Goal: Task Accomplishment & Management: Use online tool/utility

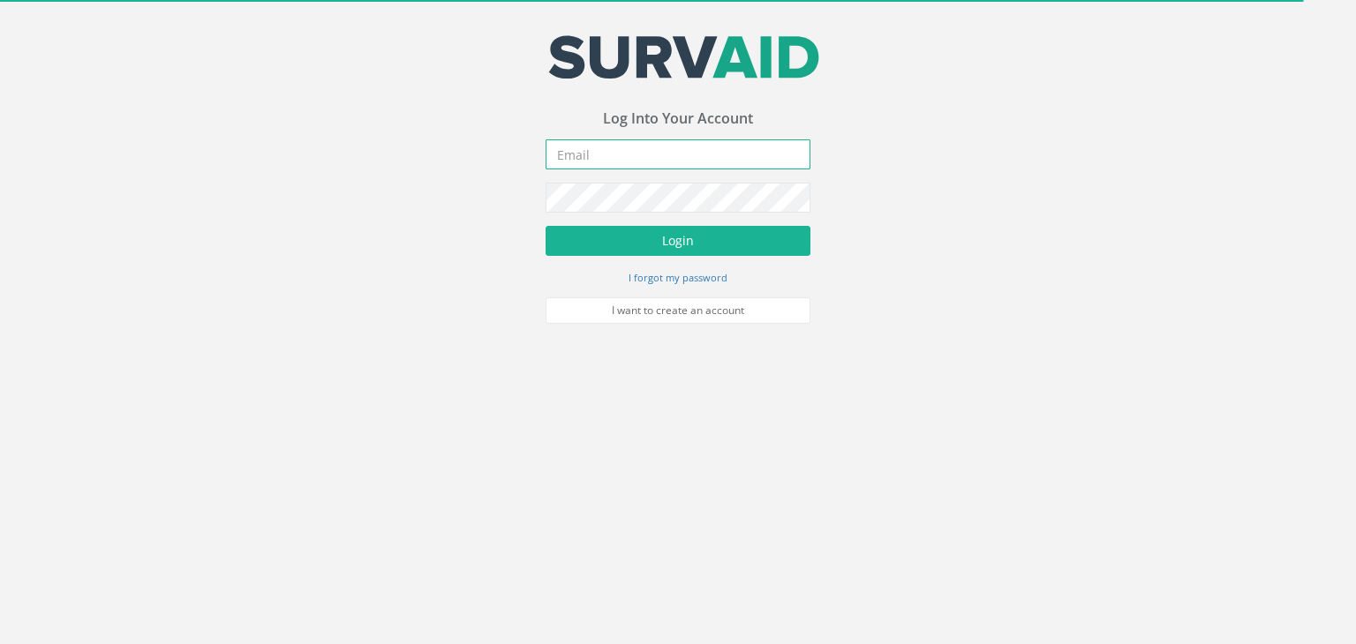
type input "[EMAIL_ADDRESS][PERSON_NAME][DOMAIN_NAME]"
click at [717, 224] on form "[EMAIL_ADDRESS][PERSON_NAME][DOMAIN_NAME] Incorrect Username or Password There …" at bounding box center [677, 231] width 265 height 184
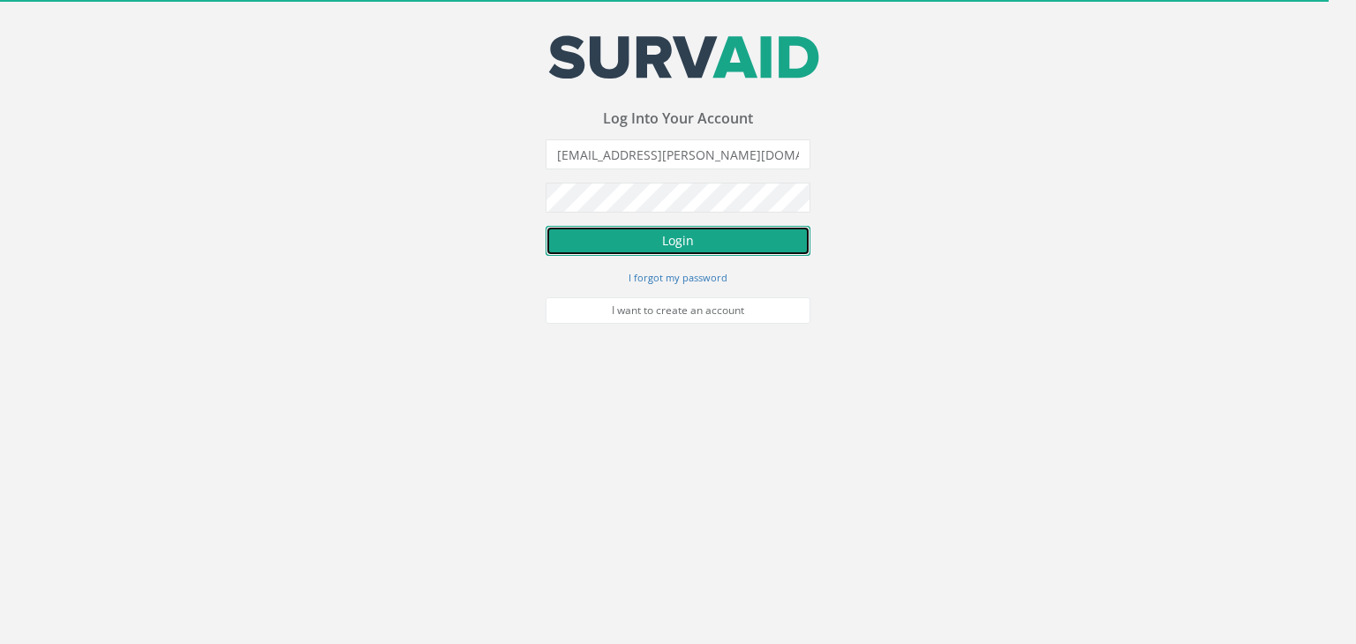
click at [680, 253] on button "Login" at bounding box center [677, 241] width 265 height 30
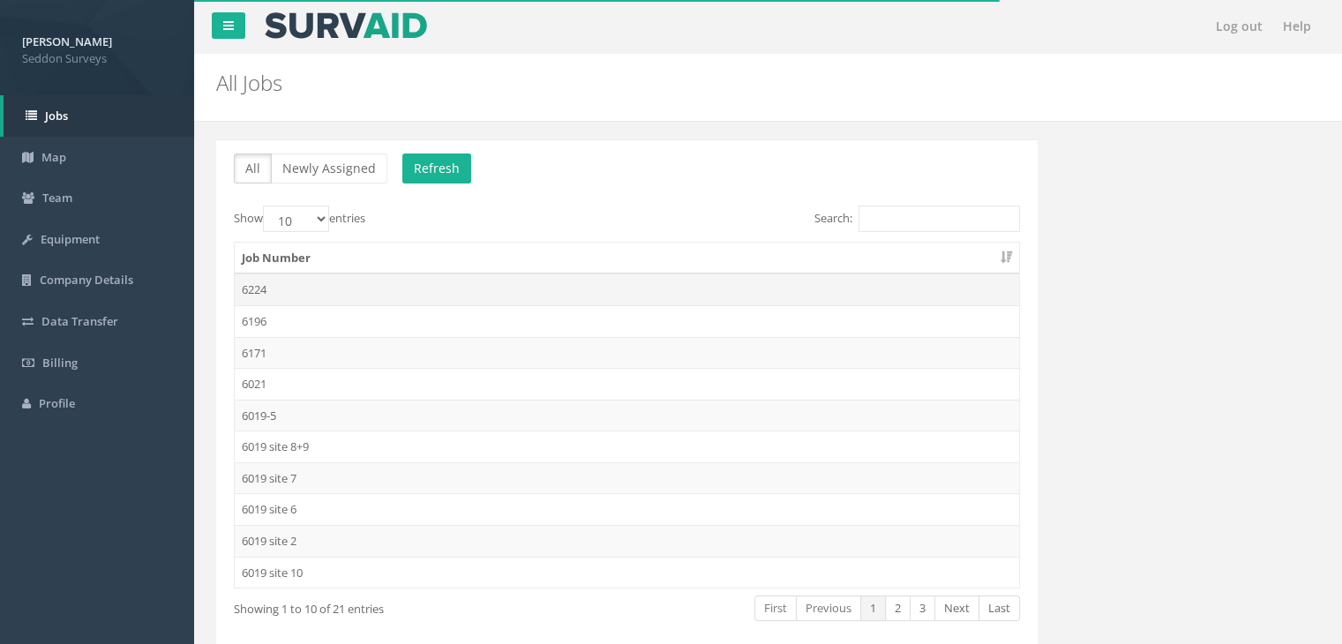
click at [269, 281] on td "6224" at bounding box center [627, 290] width 785 height 32
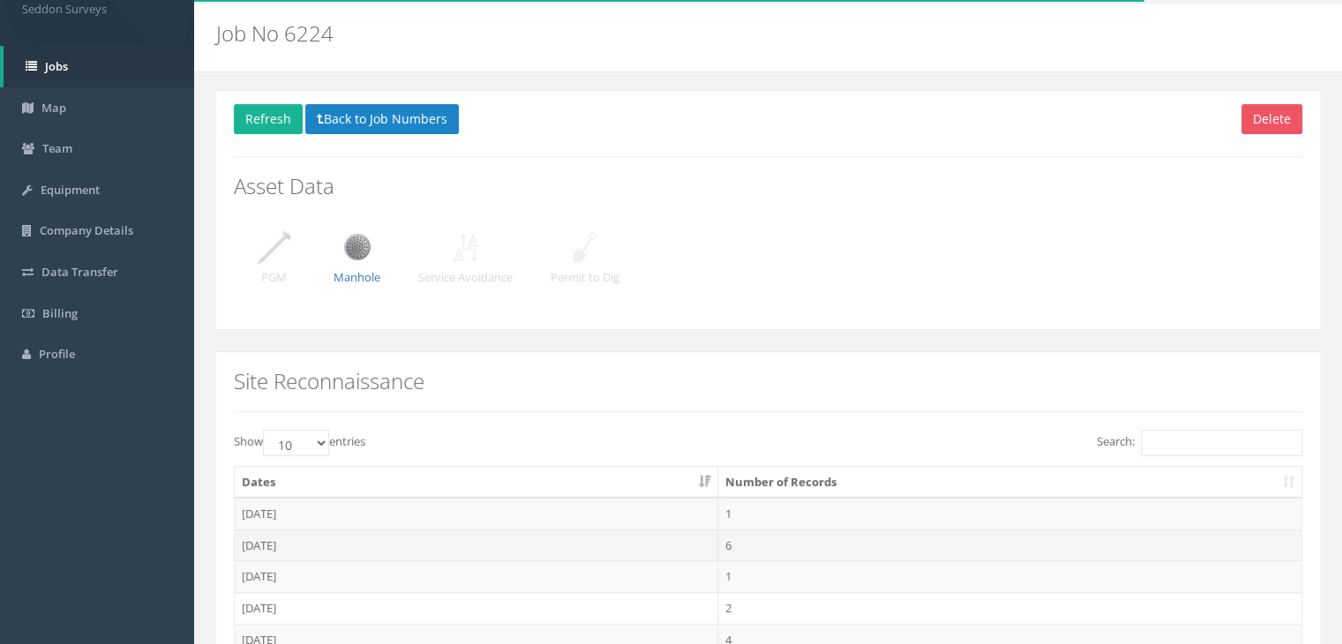
scroll to position [198, 0]
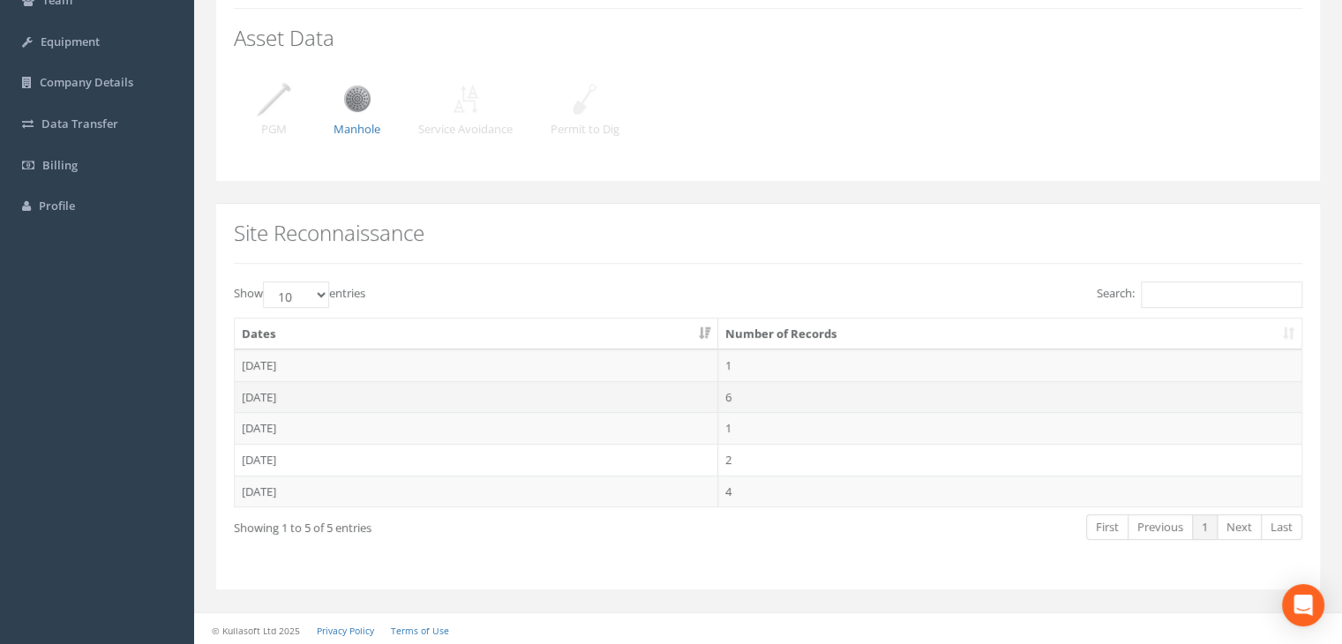
click at [274, 391] on td "[DATE]" at bounding box center [477, 397] width 484 height 32
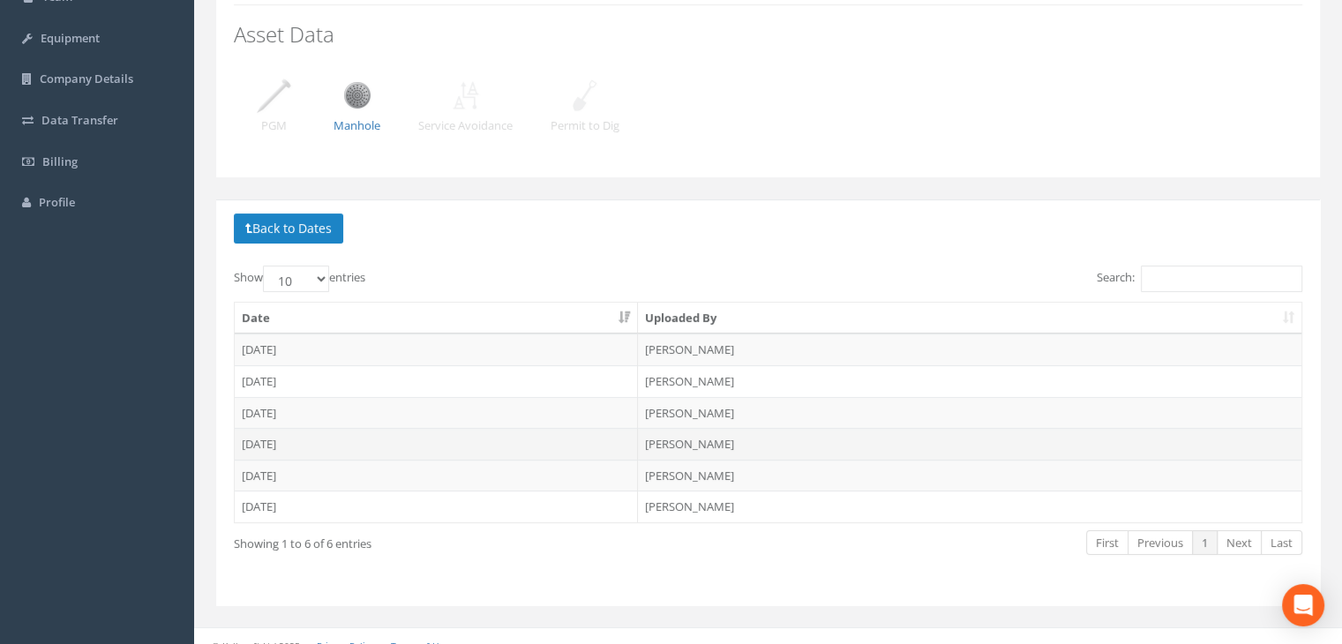
scroll to position [216, 0]
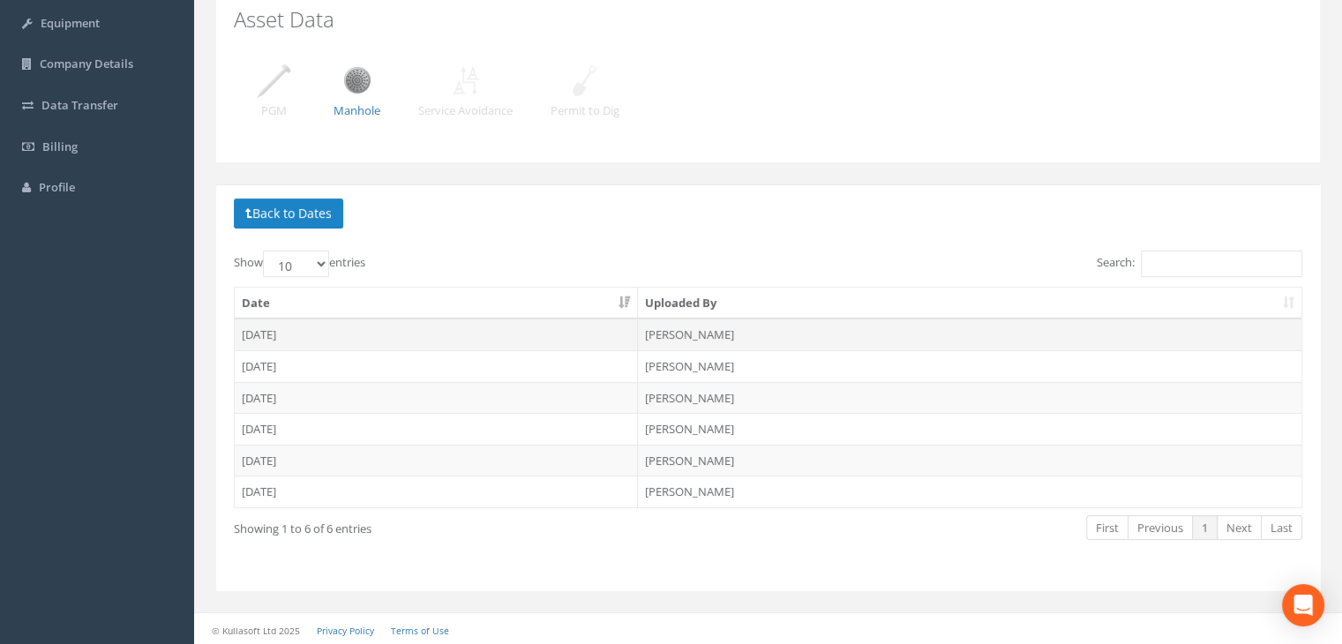
click at [263, 329] on td "[DATE]" at bounding box center [436, 335] width 403 height 32
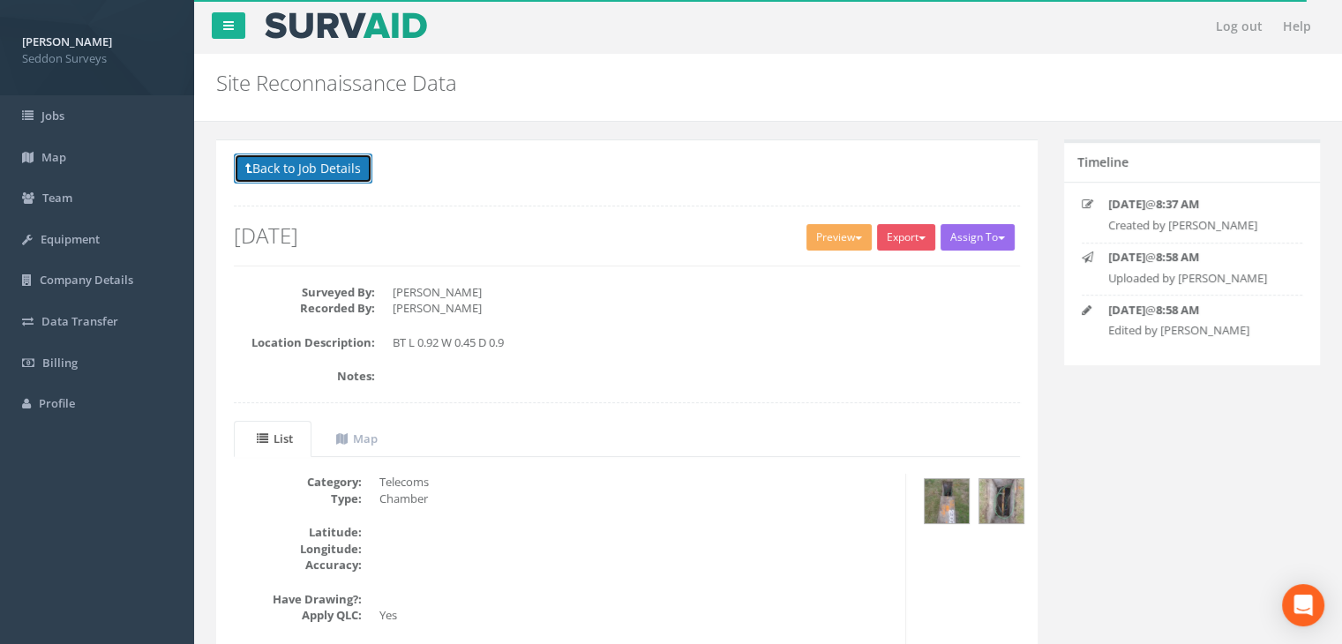
click at [310, 169] on button "Back to Job Details" at bounding box center [303, 169] width 139 height 30
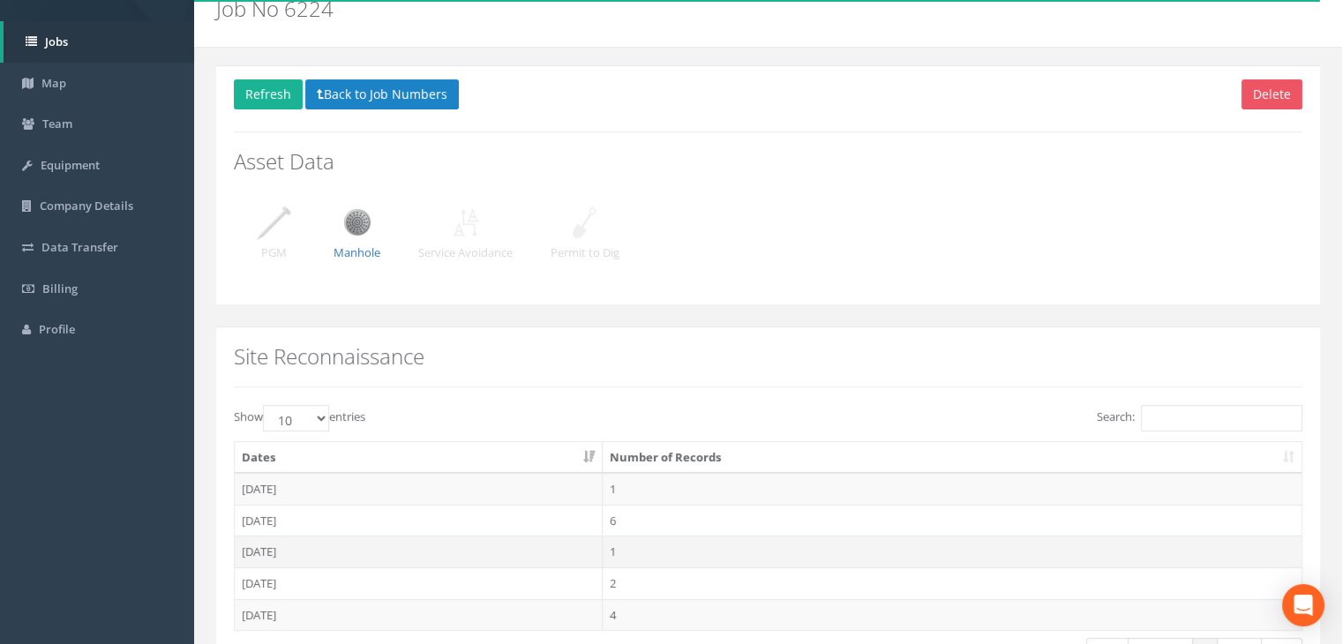
scroll to position [177, 0]
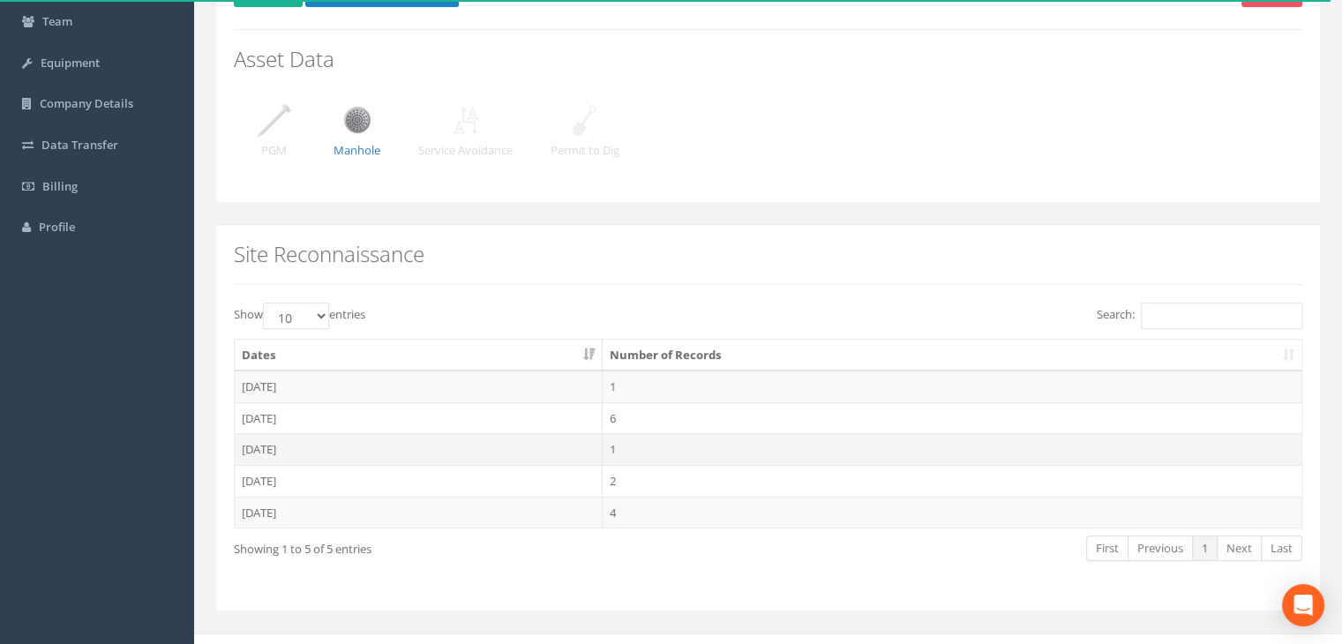
click at [284, 445] on td "[DATE]" at bounding box center [419, 449] width 368 height 32
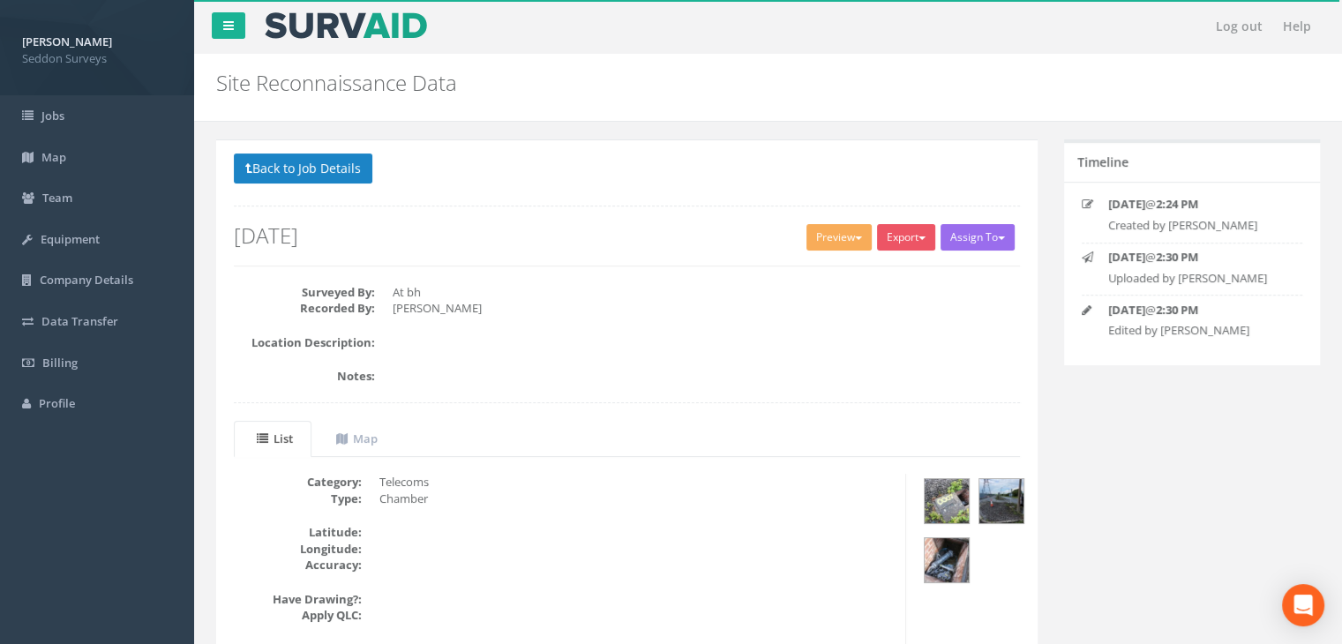
drag, startPoint x: 275, startPoint y: 230, endPoint x: 346, endPoint y: 234, distance: 70.7
click at [307, 234] on h2 "[DATE]" at bounding box center [627, 235] width 786 height 23
drag, startPoint x: 346, startPoint y: 234, endPoint x: 297, endPoint y: 229, distance: 48.8
click at [298, 229] on h2 "[DATE]" at bounding box center [627, 235] width 786 height 23
click at [289, 229] on h2 "[DATE]" at bounding box center [627, 235] width 786 height 23
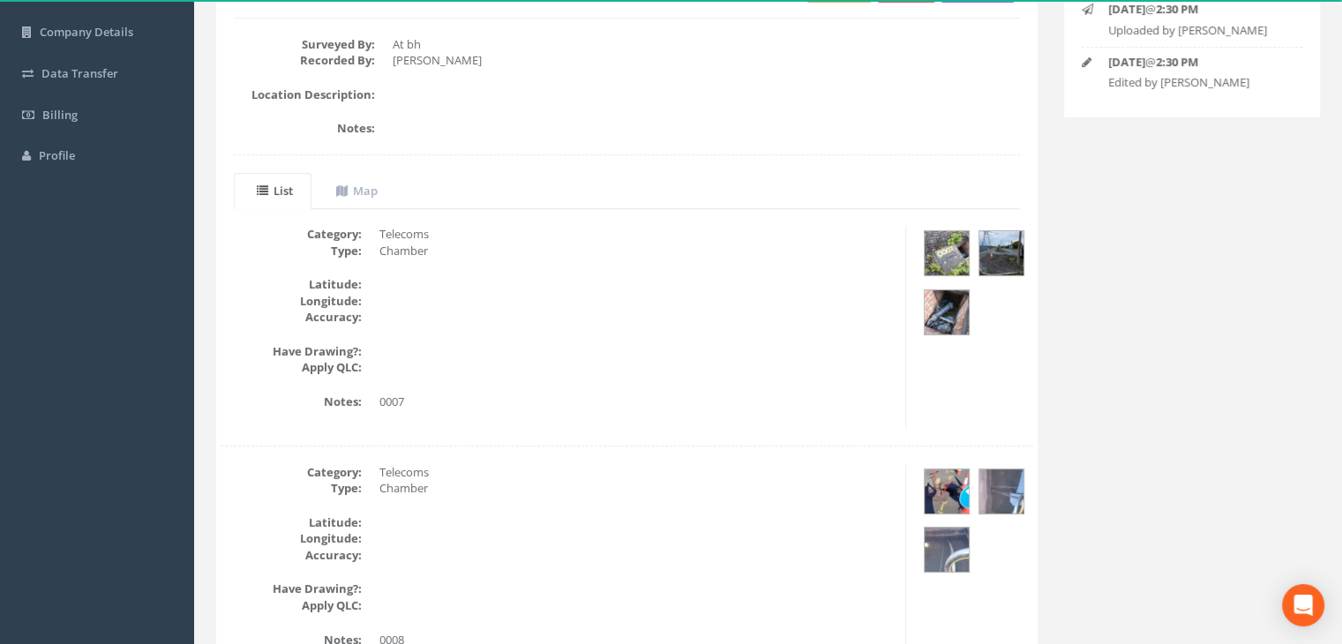
scroll to position [265, 0]
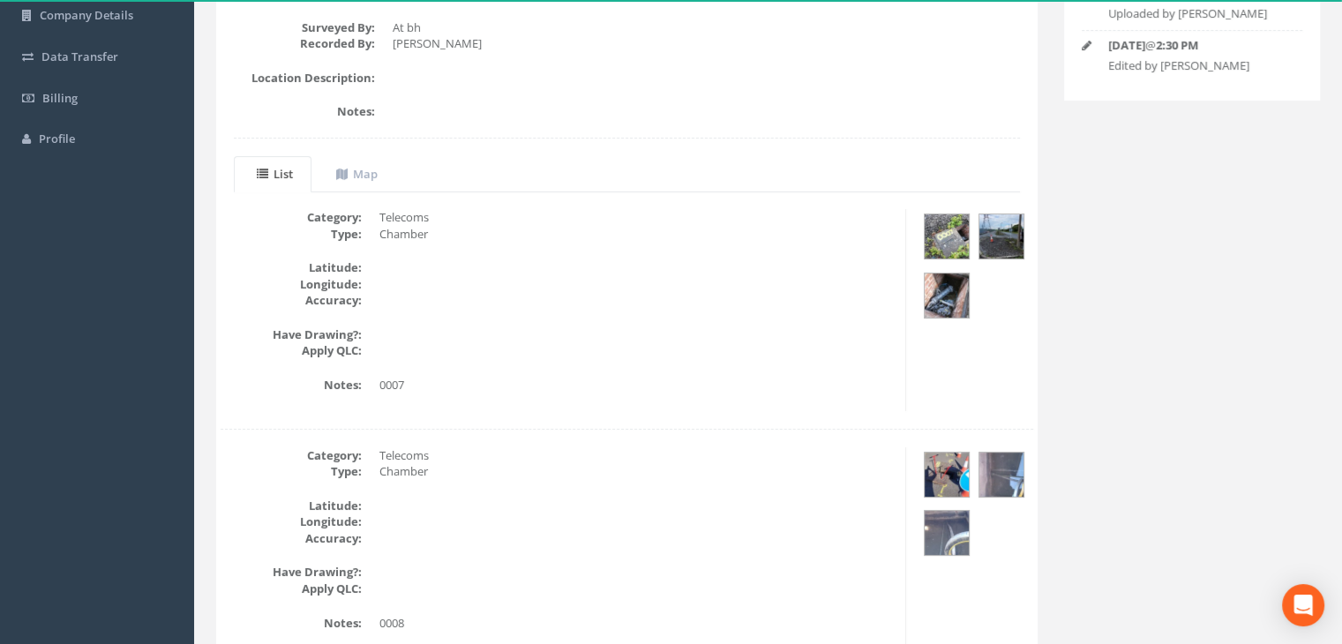
click at [392, 385] on dd "0007" at bounding box center [636, 385] width 513 height 17
click at [391, 385] on dd "0007" at bounding box center [636, 385] width 513 height 17
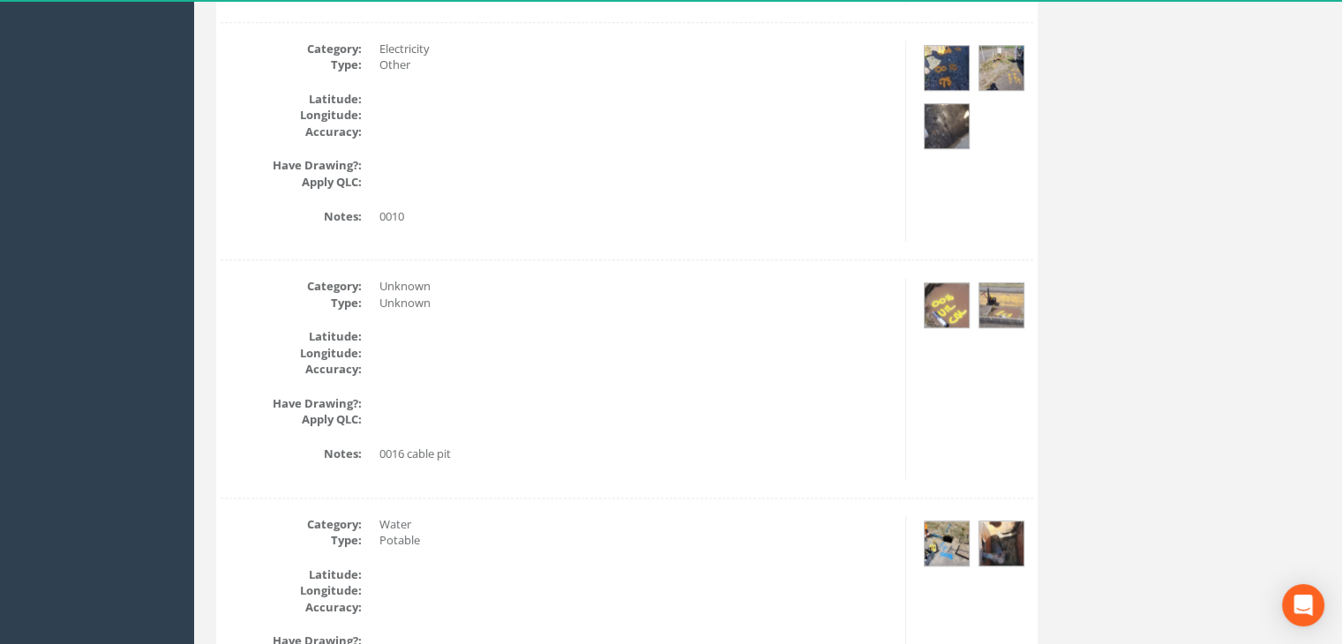
scroll to position [1215, 0]
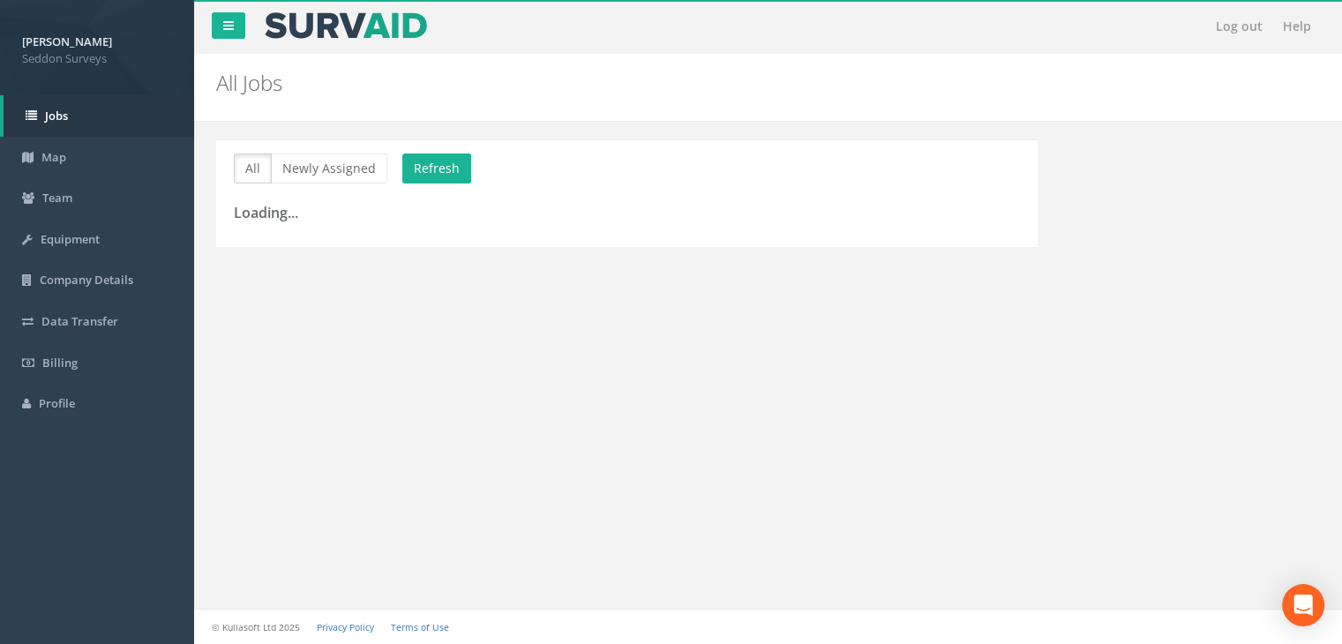
scroll to position [81, 0]
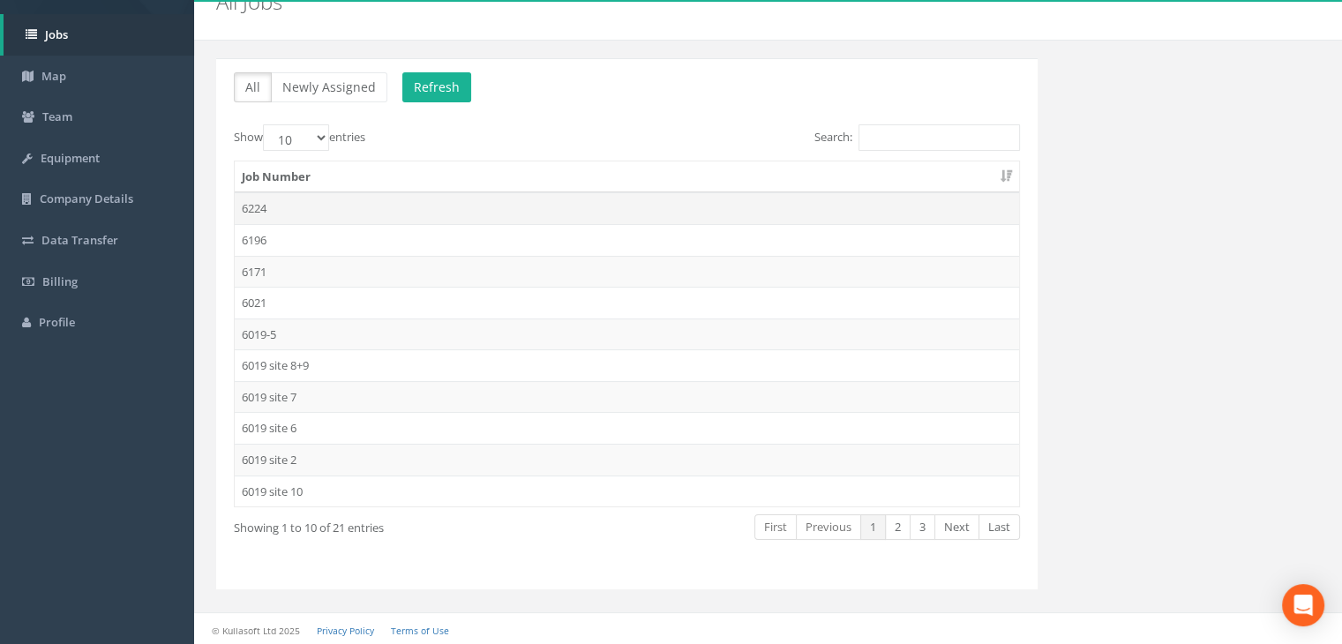
click at [269, 205] on td "6224" at bounding box center [627, 208] width 785 height 32
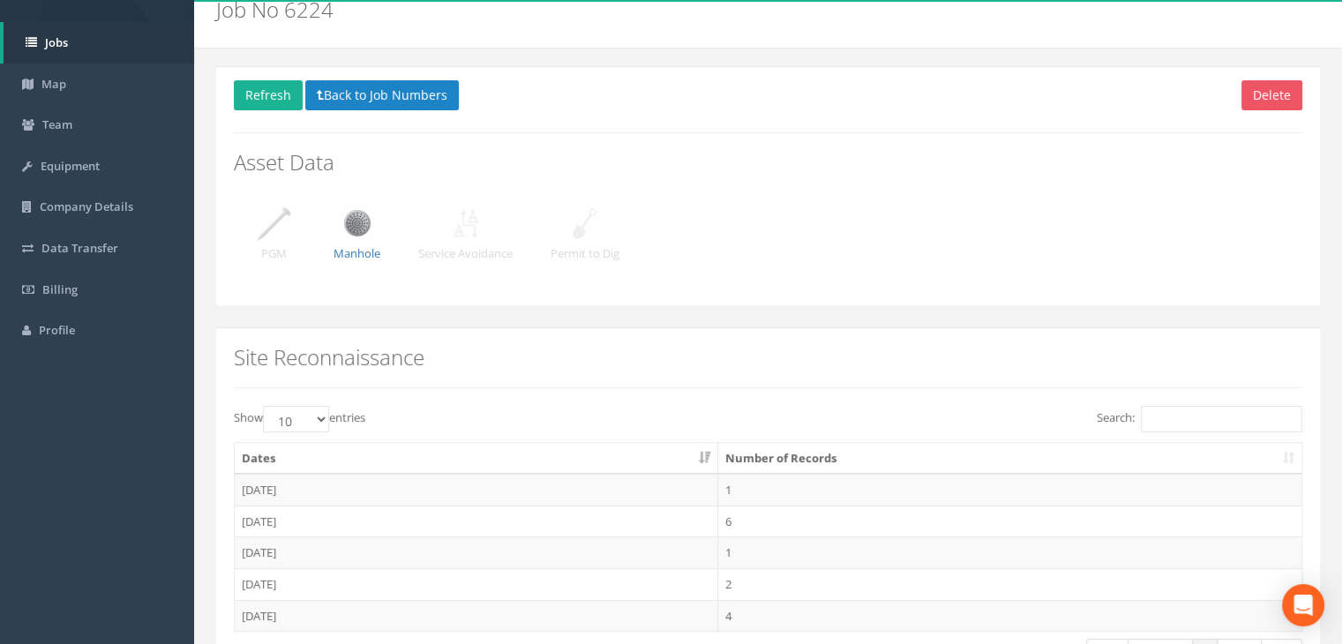
scroll to position [198, 0]
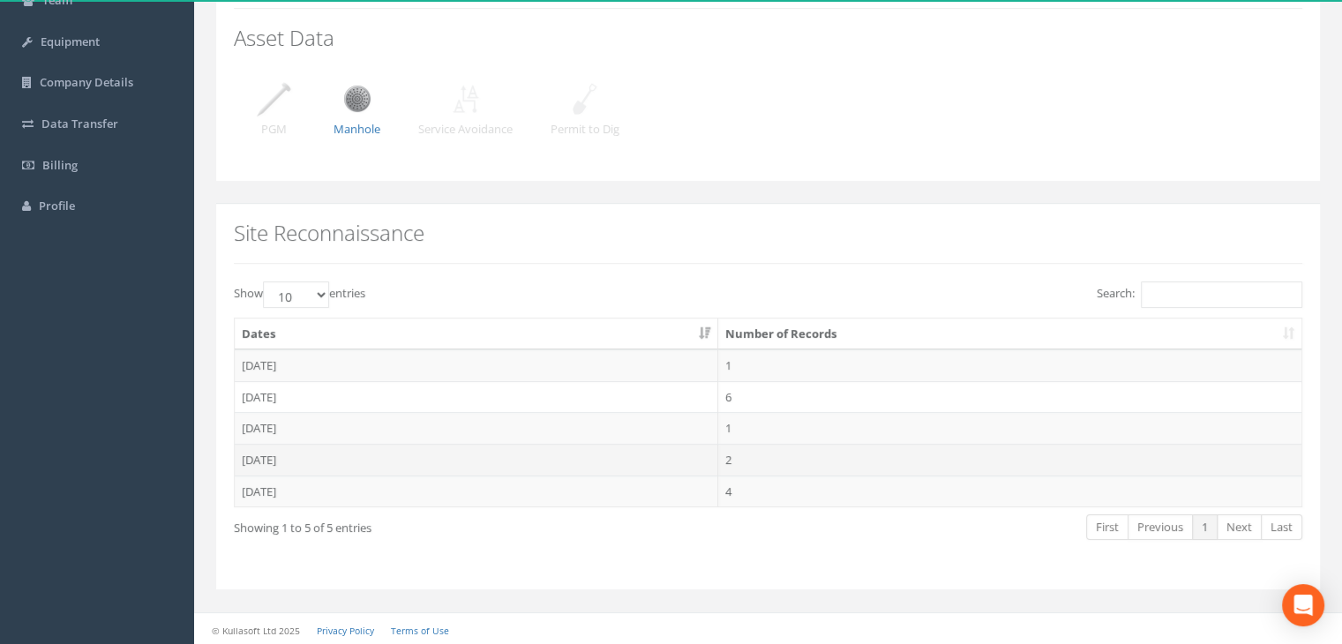
click at [274, 458] on td "[DATE]" at bounding box center [477, 460] width 484 height 32
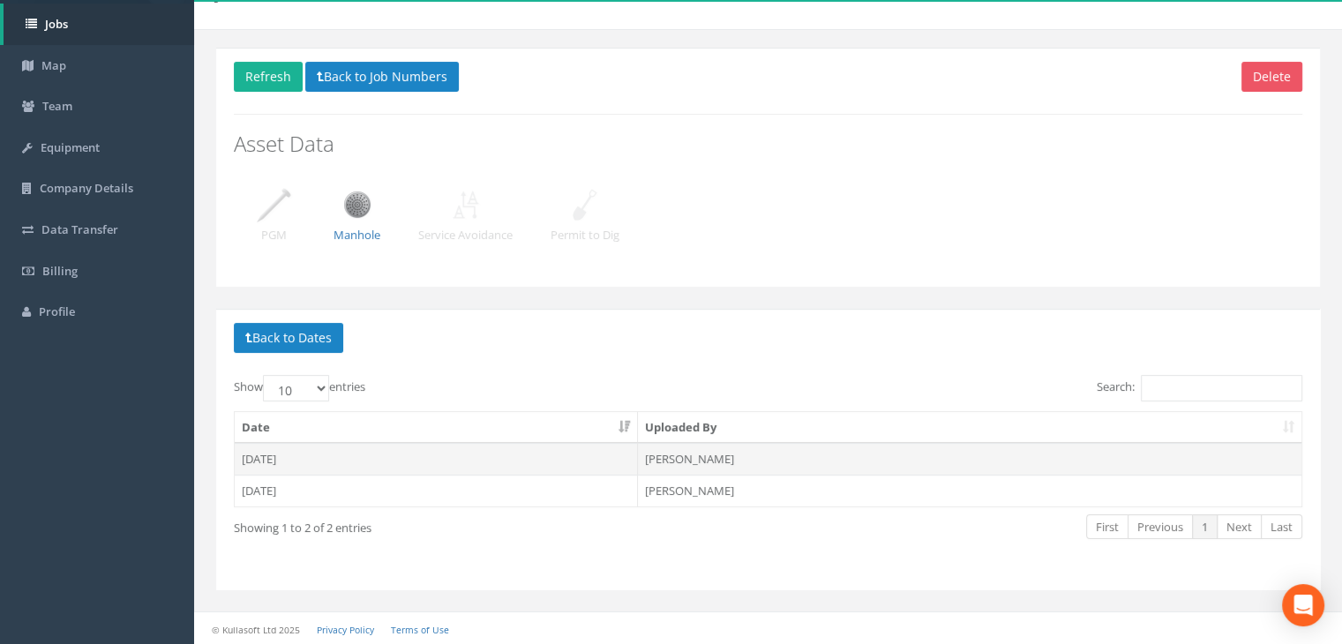
click at [277, 457] on td "[DATE]" at bounding box center [436, 459] width 403 height 32
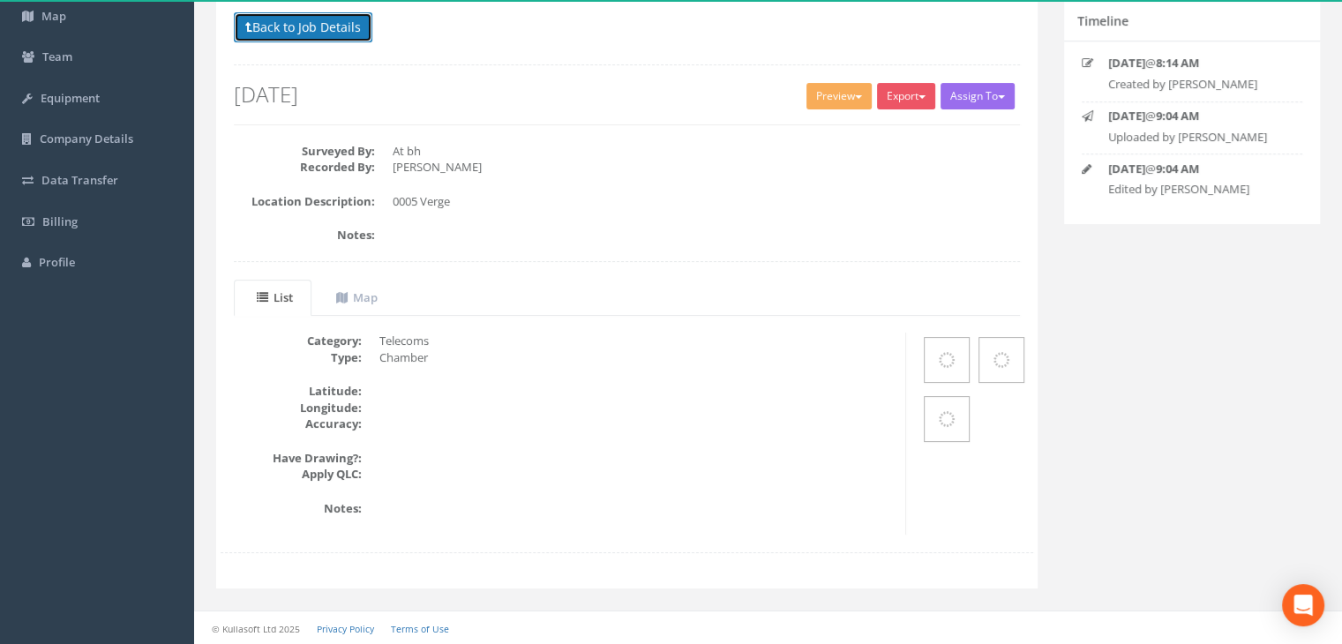
click at [323, 29] on button "Back to Job Details" at bounding box center [303, 27] width 139 height 30
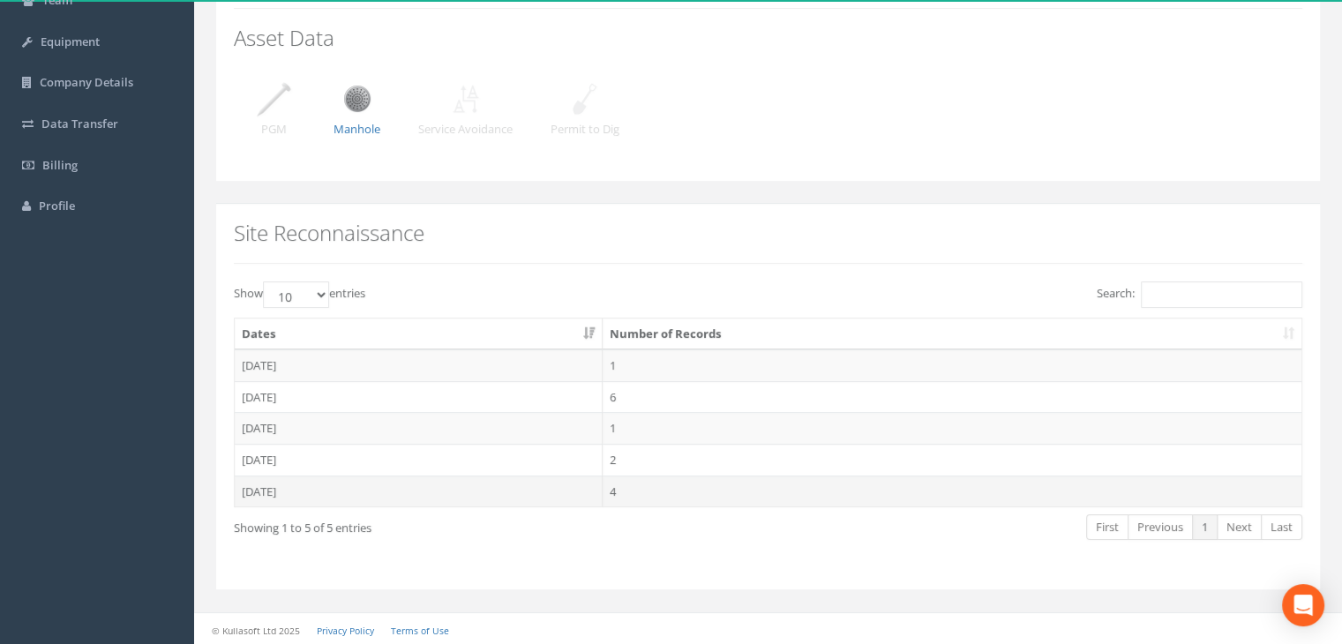
click at [288, 490] on td "[DATE]" at bounding box center [419, 492] width 368 height 32
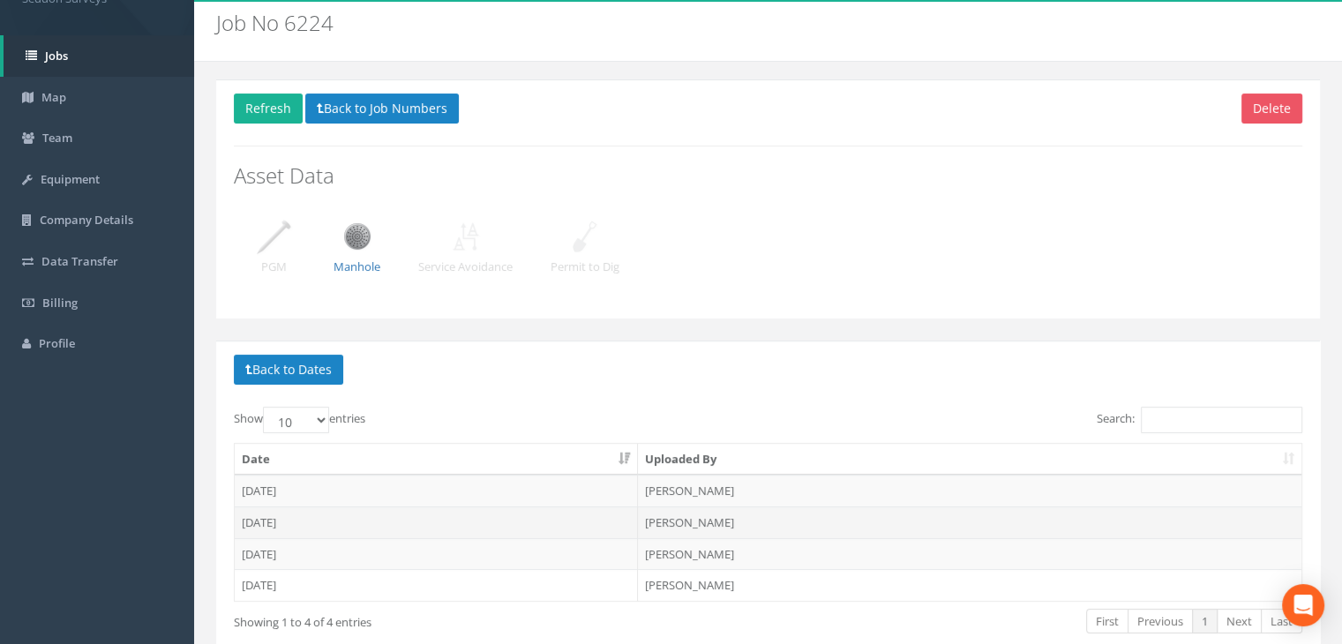
click at [289, 522] on td "[DATE]" at bounding box center [436, 523] width 403 height 32
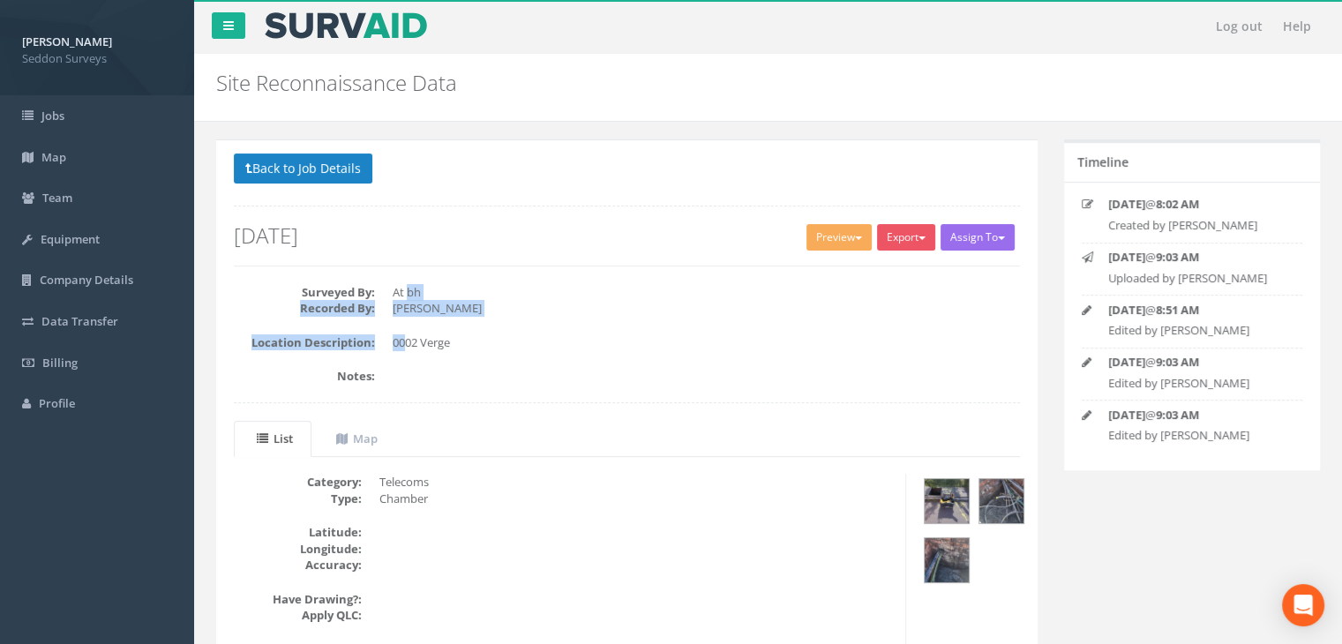
drag, startPoint x: 407, startPoint y: 347, endPoint x: 406, endPoint y: 284, distance: 62.7
click at [406, 285] on div "Surveyed By: At bh Recorded By: [PERSON_NAME] Location Description: 0002 Verge …" at bounding box center [627, 352] width 813 height 137
click at [406, 284] on dd "At bh" at bounding box center [707, 292] width 628 height 17
drag, startPoint x: 402, startPoint y: 284, endPoint x: 405, endPoint y: 303, distance: 18.7
click at [405, 301] on dl "Surveyed By: At bh Recorded By: [PERSON_NAME]" at bounding box center [627, 300] width 786 height 33
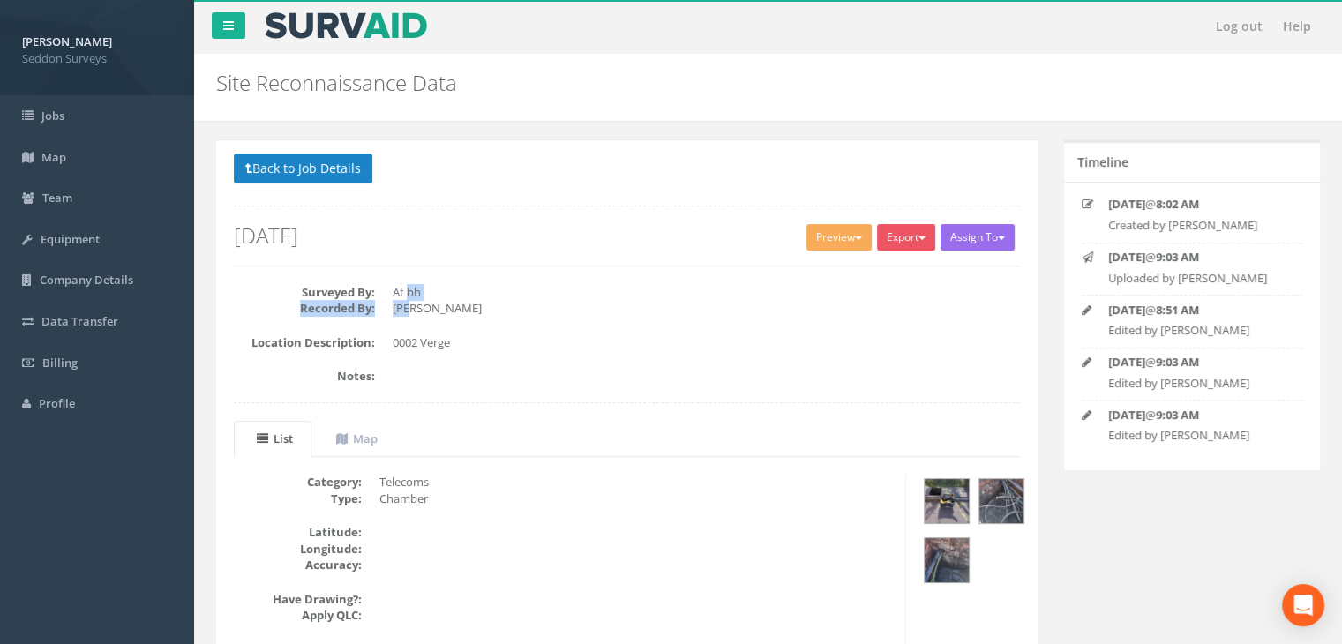
drag, startPoint x: 410, startPoint y: 305, endPoint x: 410, endPoint y: 290, distance: 14.1
click at [410, 290] on dl "Surveyed By: At bh Recorded By: [PERSON_NAME]" at bounding box center [627, 300] width 786 height 33
click at [410, 290] on dd "At bh" at bounding box center [707, 292] width 628 height 17
drag, startPoint x: 413, startPoint y: 335, endPoint x: 413, endPoint y: 282, distance: 52.1
click at [413, 287] on div "Surveyed By: At bh Recorded By: [PERSON_NAME] Location Description: 0002 Verge …" at bounding box center [627, 352] width 813 height 137
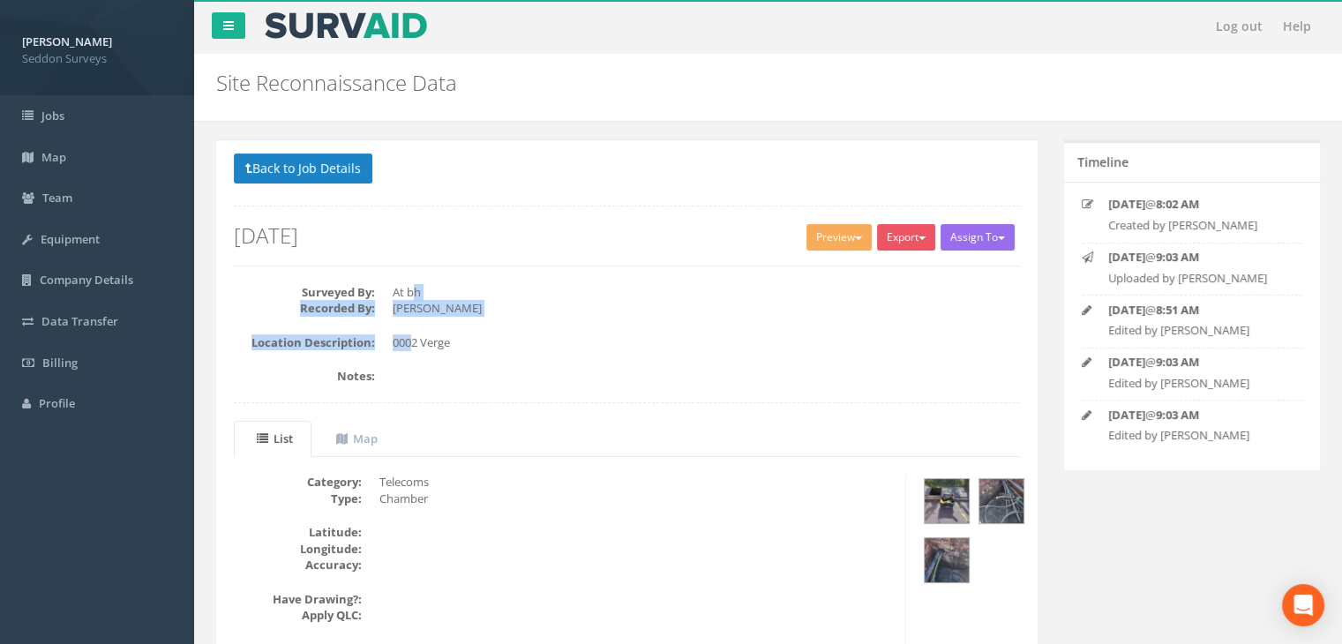
click at [413, 284] on dd "At bh" at bounding box center [707, 292] width 628 height 17
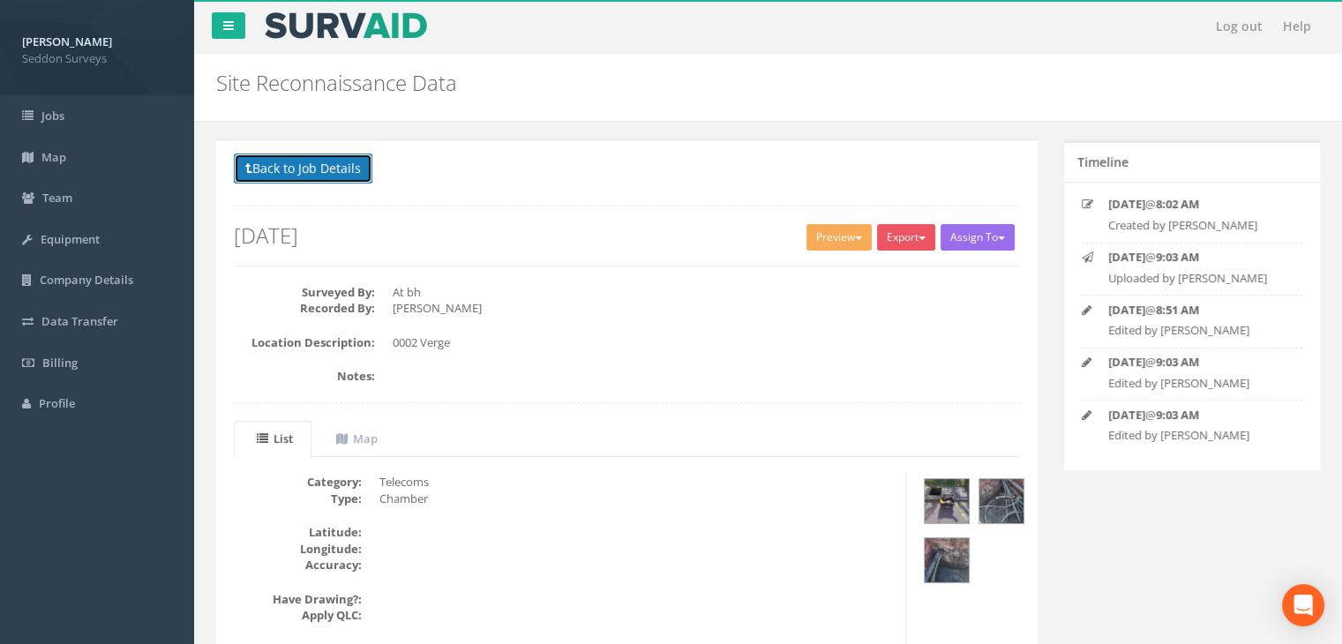
click at [336, 166] on button "Back to Job Details" at bounding box center [303, 169] width 139 height 30
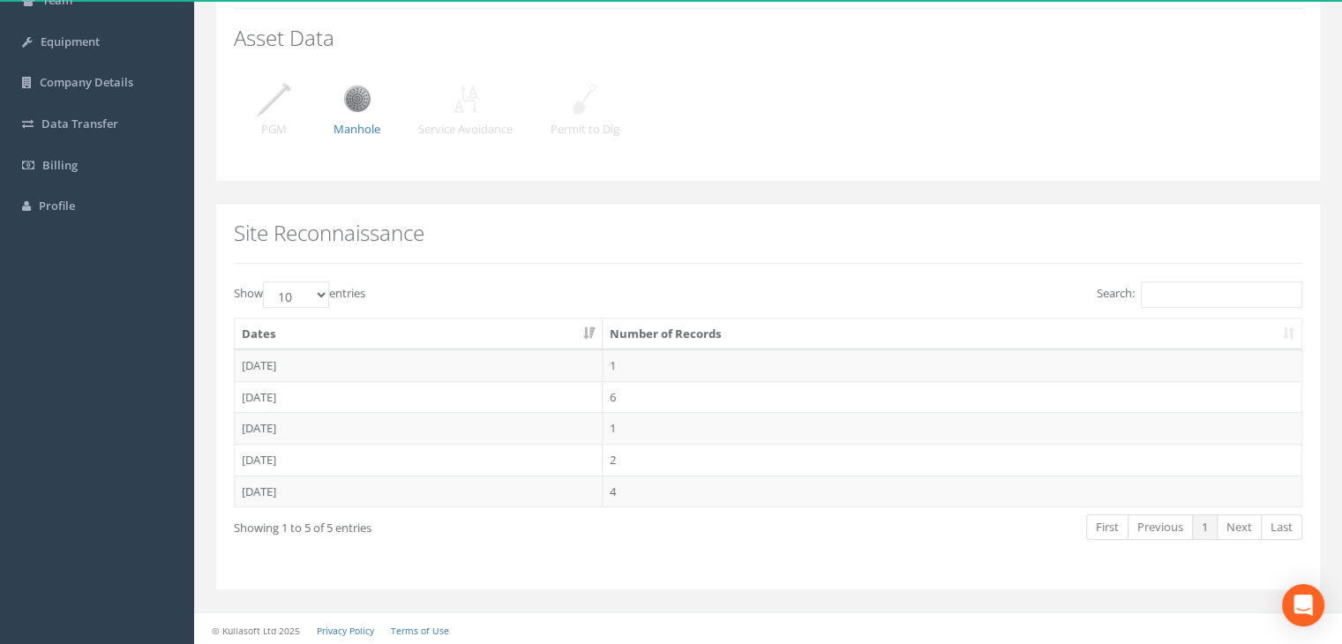
click at [281, 455] on td "[DATE]" at bounding box center [419, 460] width 368 height 32
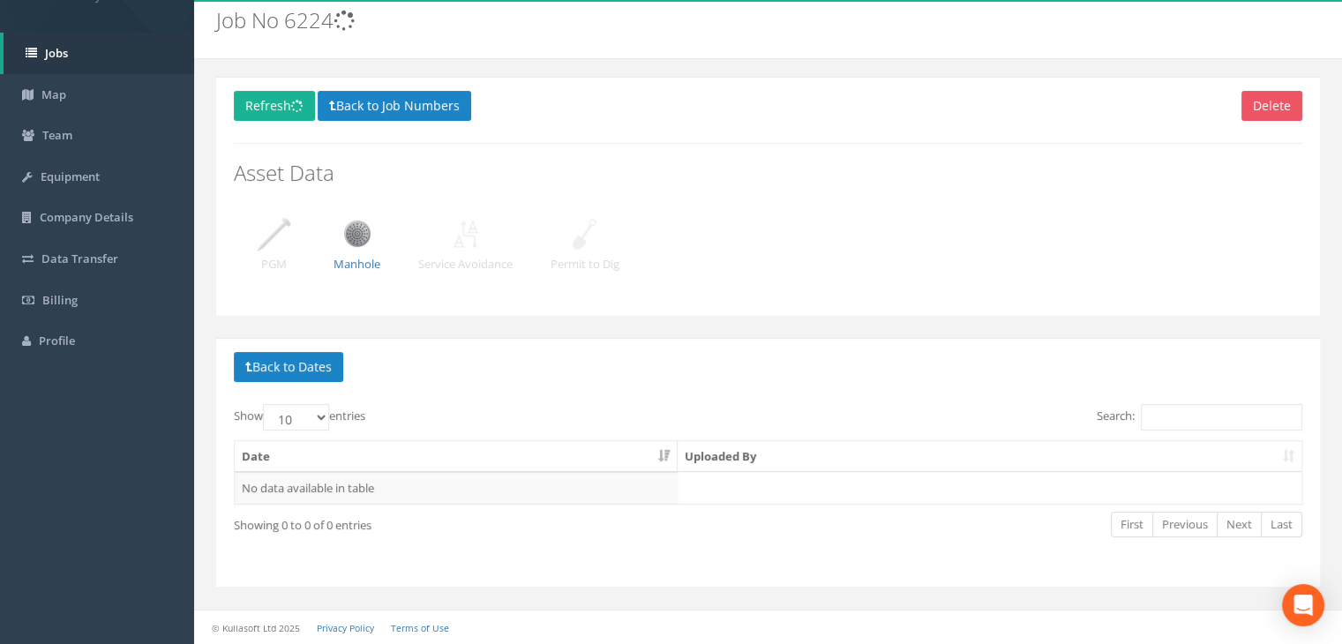
scroll to position [60, 0]
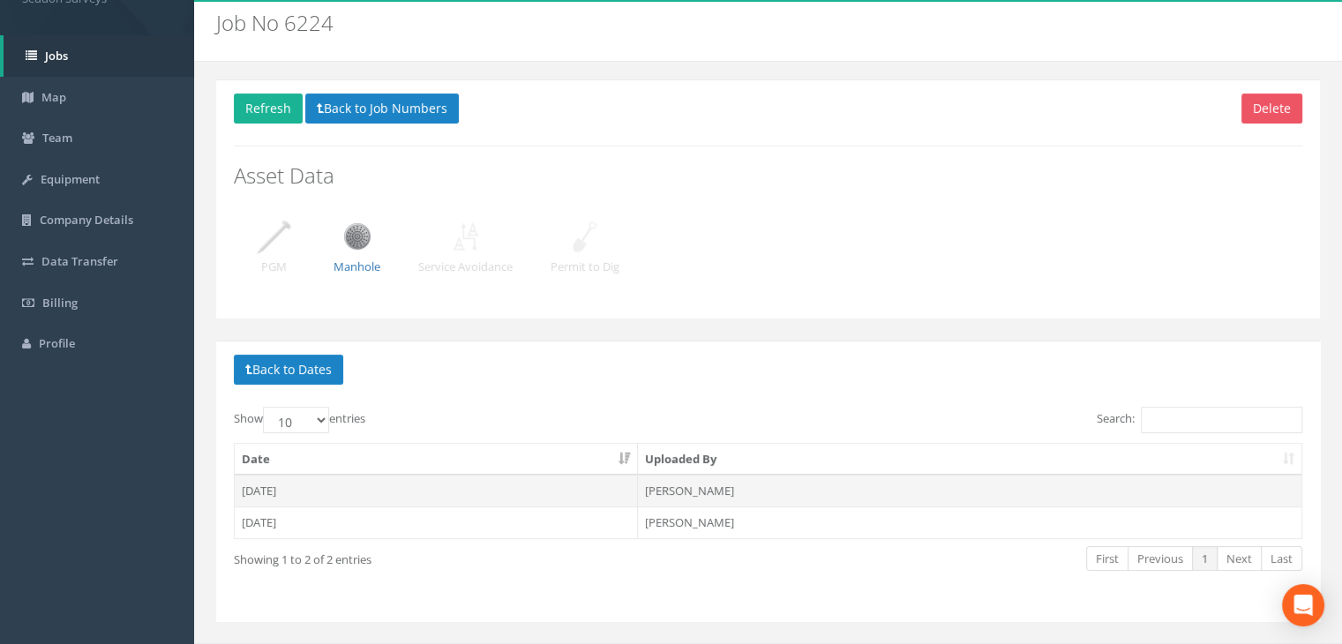
click at [311, 486] on td "[DATE]" at bounding box center [436, 491] width 403 height 32
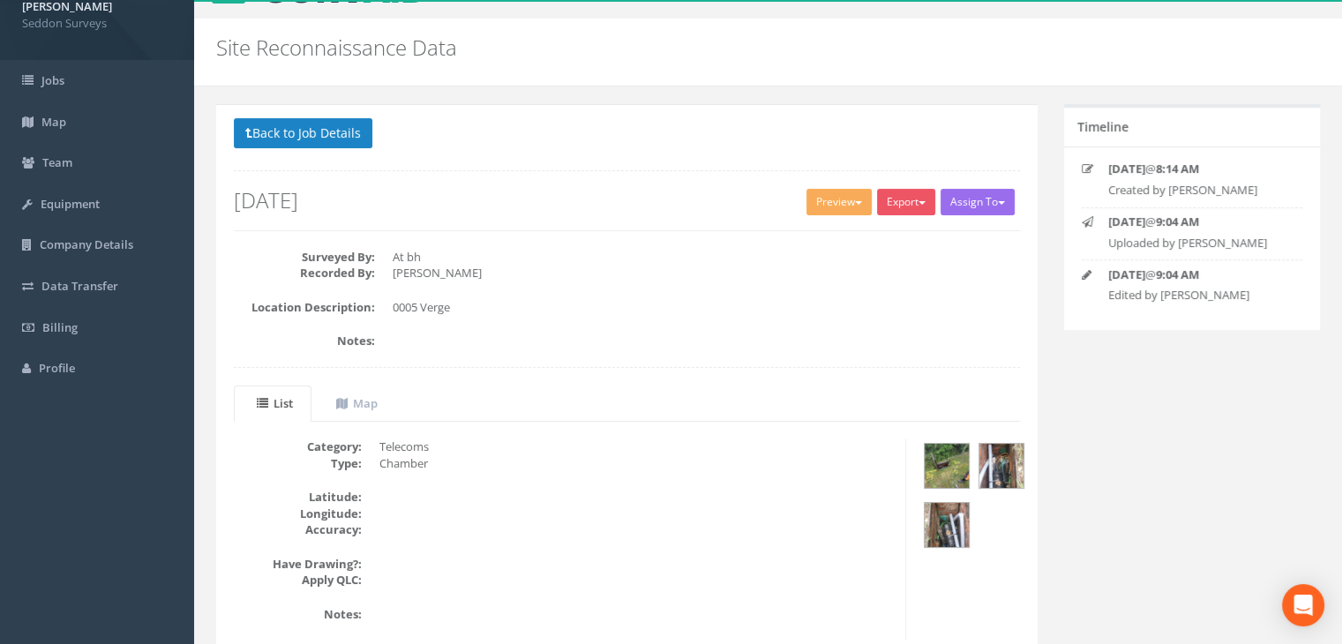
scroll to position [141, 0]
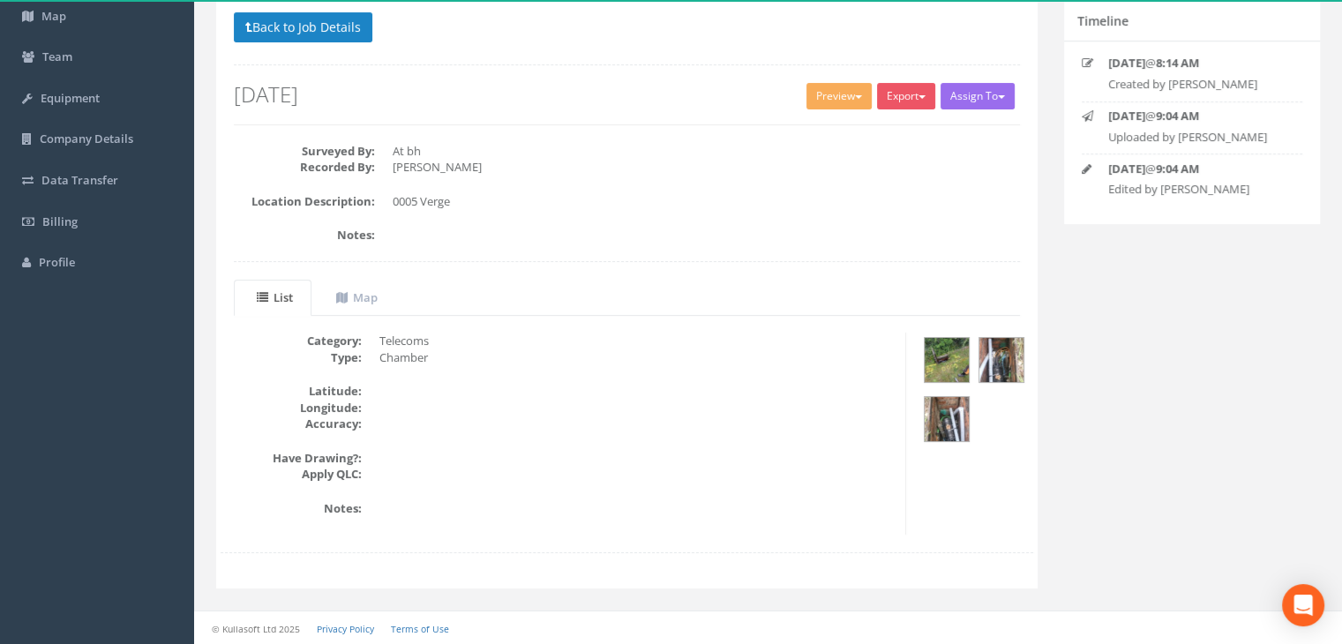
click at [427, 202] on dd "0005 Verge" at bounding box center [707, 201] width 628 height 17
drag, startPoint x: 411, startPoint y: 197, endPoint x: 438, endPoint y: 199, distance: 26.5
click at [430, 199] on dd "0005 Verge" at bounding box center [707, 201] width 628 height 17
click at [440, 199] on dd "0005 Verge" at bounding box center [707, 201] width 628 height 17
drag, startPoint x: 433, startPoint y: 202, endPoint x: 407, endPoint y: 195, distance: 27.4
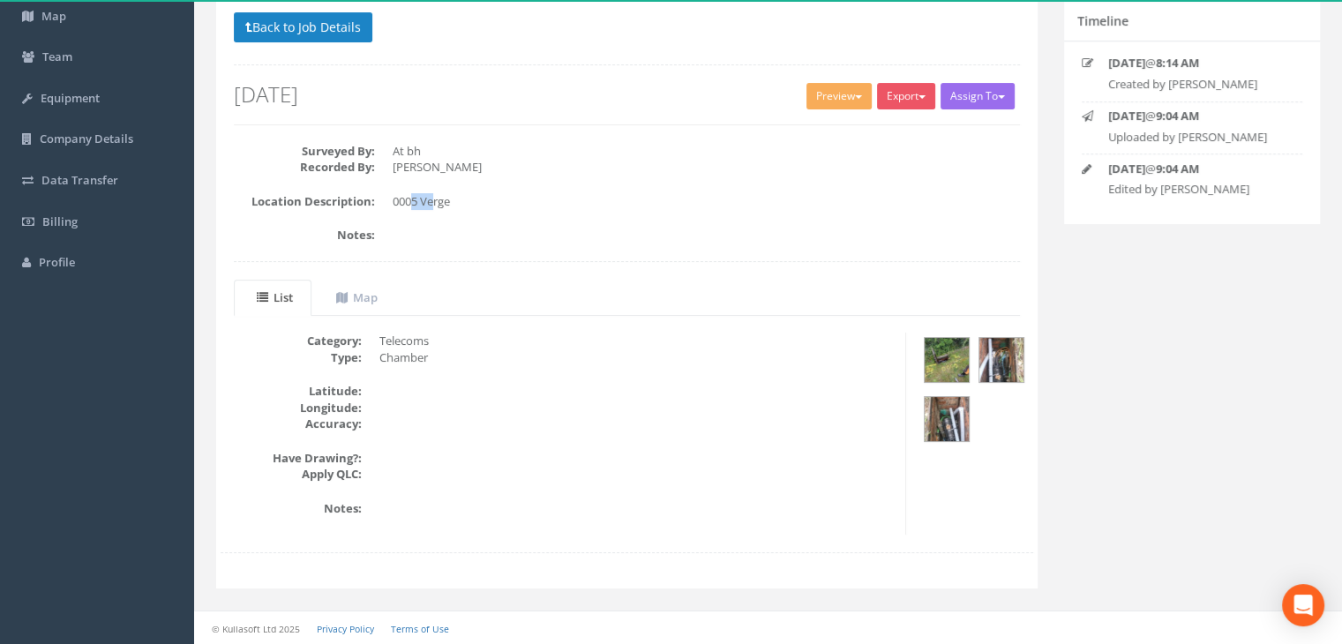
click at [408, 195] on dd "0005 Verge" at bounding box center [707, 201] width 628 height 17
click at [406, 195] on dd "0005 Verge" at bounding box center [707, 201] width 628 height 17
drag, startPoint x: 405, startPoint y: 199, endPoint x: 435, endPoint y: 199, distance: 30.0
click at [430, 199] on dd "0005 Verge" at bounding box center [707, 201] width 628 height 17
drag, startPoint x: 438, startPoint y: 199, endPoint x: 410, endPoint y: 195, distance: 27.6
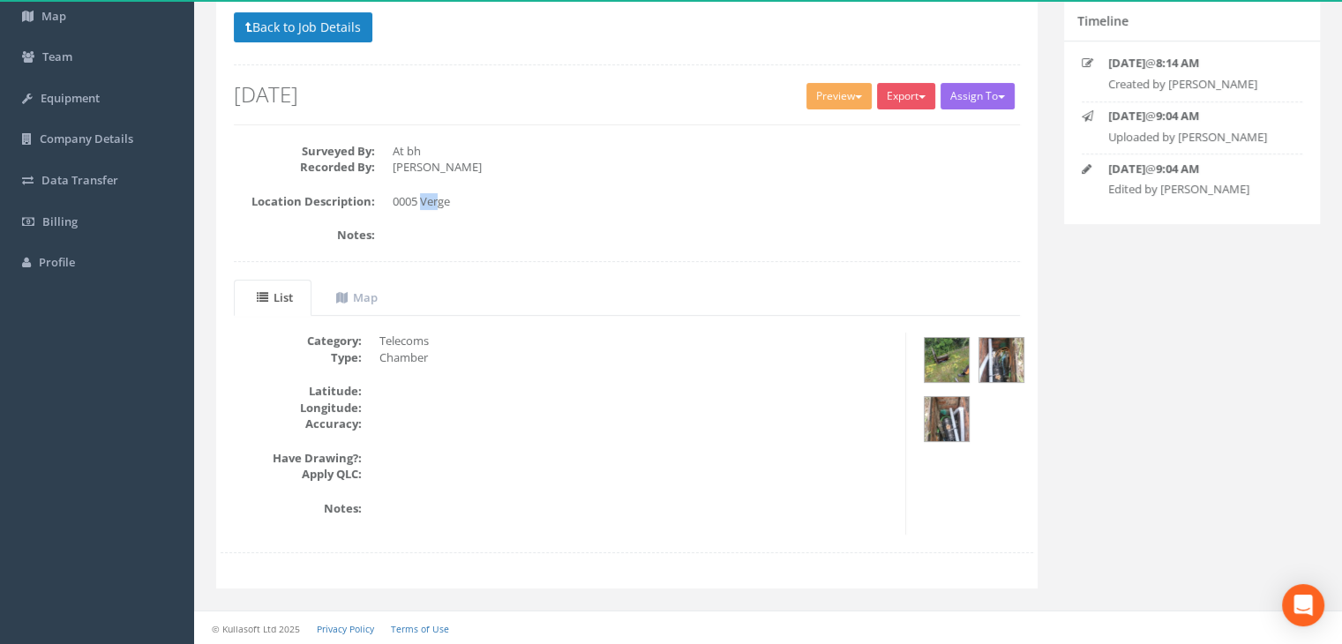
click at [417, 195] on dd "0005 Verge" at bounding box center [707, 201] width 628 height 17
click at [395, 197] on dd "0005 Verge" at bounding box center [707, 201] width 628 height 17
drag, startPoint x: 449, startPoint y: 195, endPoint x: 386, endPoint y: 202, distance: 63.9
click at [402, 202] on dd "0005 Verge" at bounding box center [707, 201] width 628 height 17
click at [385, 202] on dl "Location Description: 0005 Verge" at bounding box center [627, 201] width 786 height 17
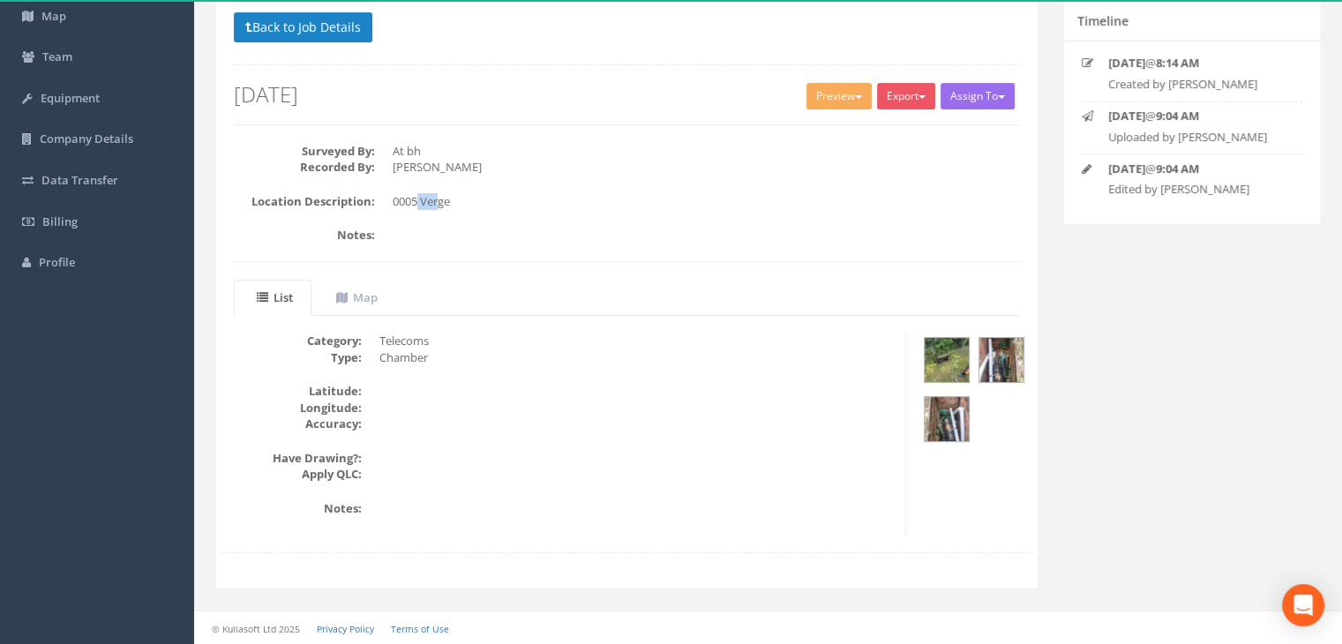
drag, startPoint x: 442, startPoint y: 194, endPoint x: 395, endPoint y: 196, distance: 47.7
click at [410, 196] on dd "0005 Verge" at bounding box center [707, 201] width 628 height 17
click at [386, 198] on dl "Location Description: 0005 Verge" at bounding box center [627, 201] width 786 height 17
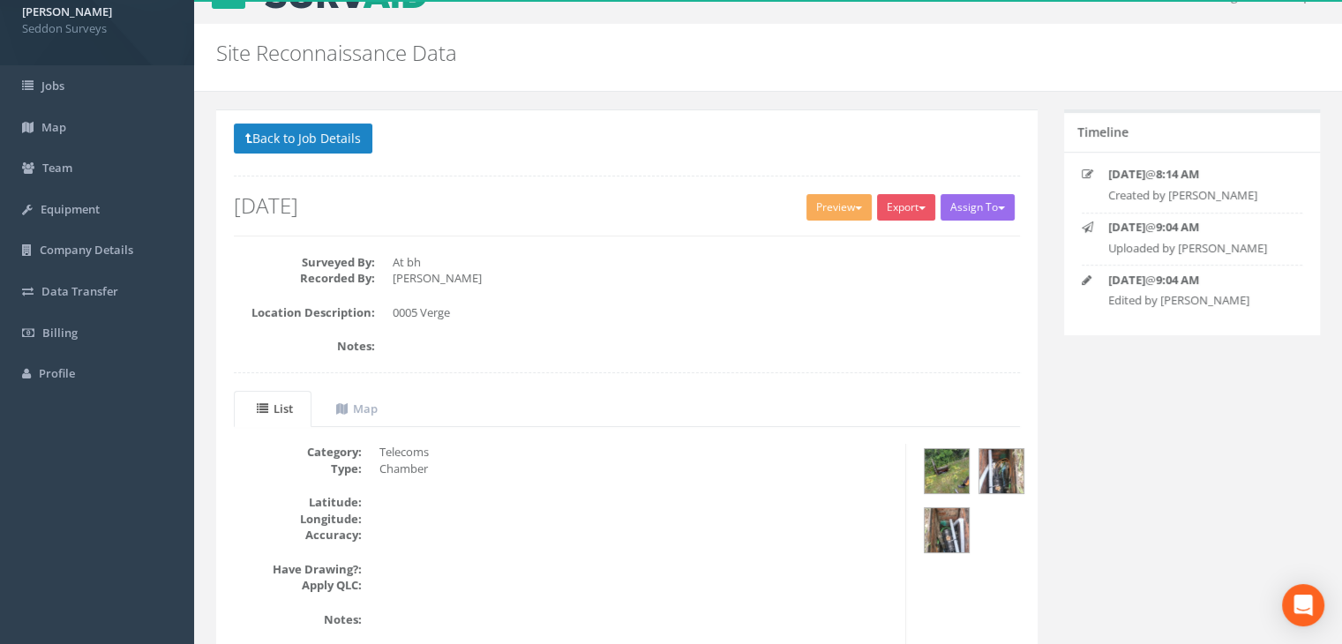
scroll to position [0, 0]
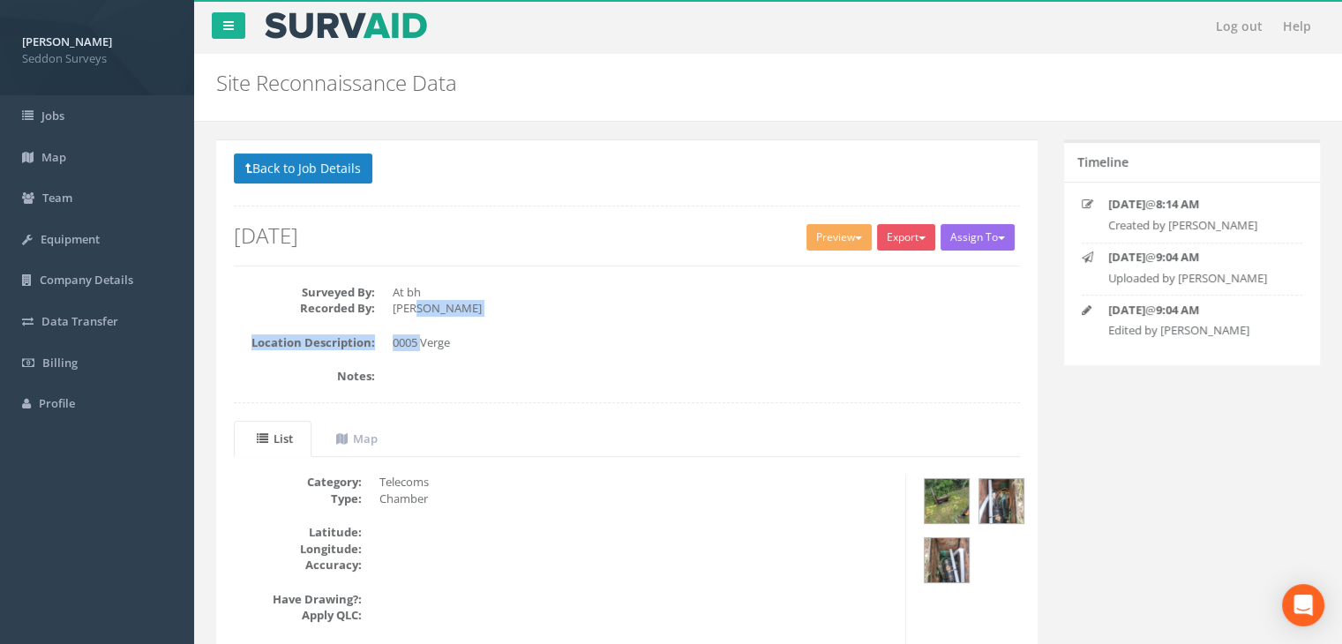
drag, startPoint x: 421, startPoint y: 347, endPoint x: 419, endPoint y: 295, distance: 52.1
click at [419, 295] on div "Surveyed By: At bh Recorded By: [PERSON_NAME] Location Description: 0005 Verge …" at bounding box center [627, 352] width 813 height 137
drag, startPoint x: 419, startPoint y: 295, endPoint x: 974, endPoint y: 208, distance: 561.9
click at [420, 294] on dd "At bh" at bounding box center [707, 292] width 628 height 17
click at [913, 238] on button "Export" at bounding box center [906, 237] width 58 height 26
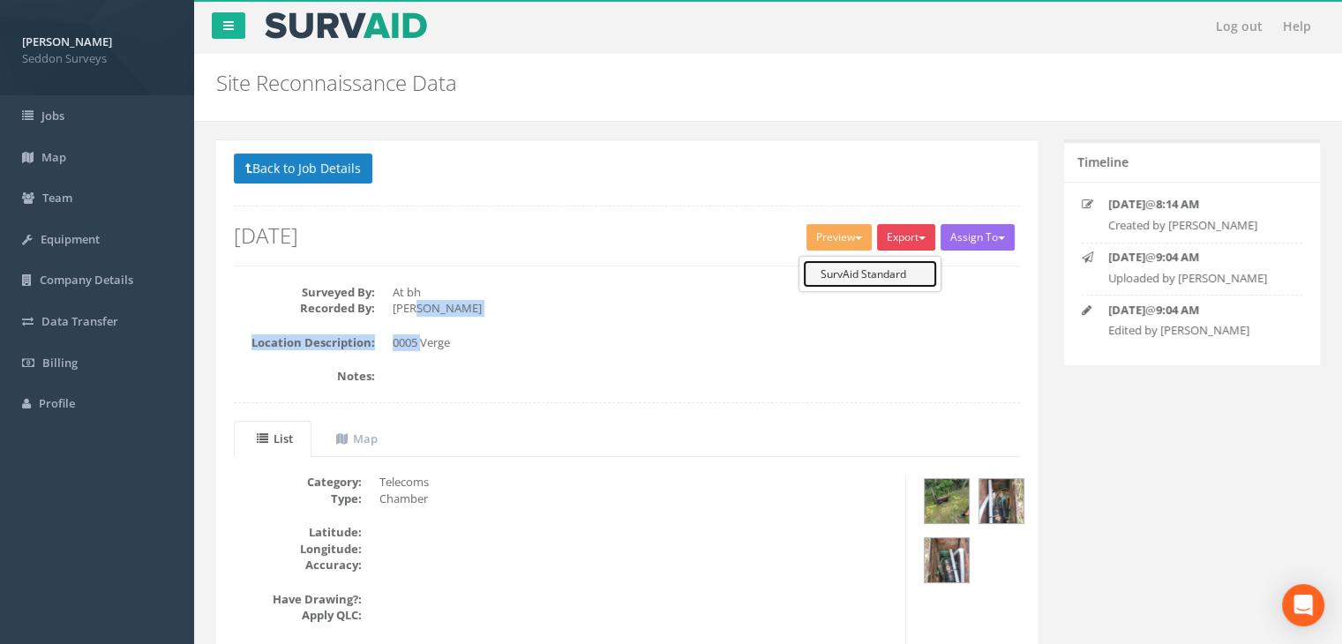
click at [865, 274] on link "SurvAid Standard" at bounding box center [870, 273] width 134 height 27
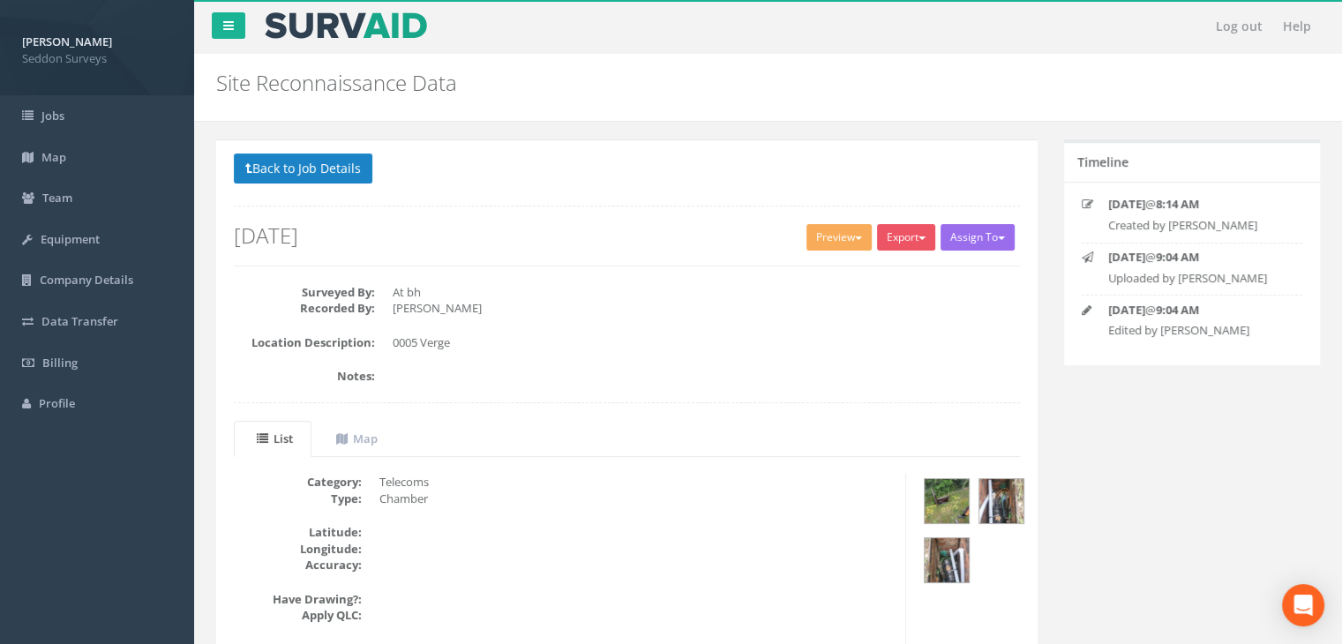
click at [417, 297] on dd "At bh" at bounding box center [707, 292] width 628 height 17
click at [347, 179] on button "Back to Job Details" at bounding box center [303, 169] width 139 height 30
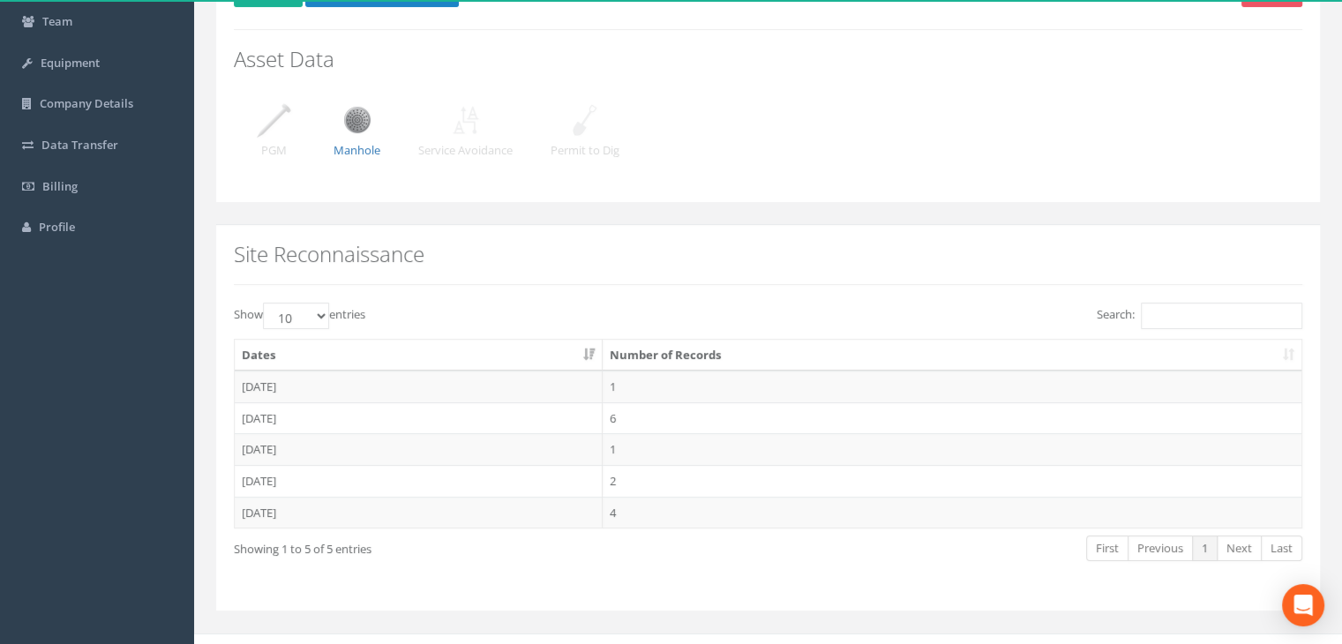
scroll to position [198, 0]
